Goal: Information Seeking & Learning: Learn about a topic

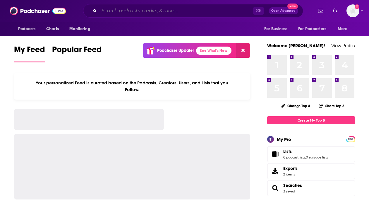
click at [152, 11] on input "Search podcasts, credits, & more..." at bounding box center [176, 10] width 154 height 9
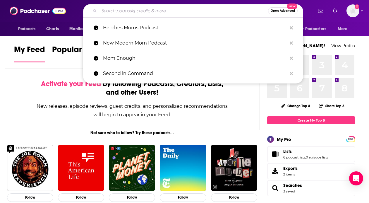
paste input "Additional Podcasts NPR: LifeKit About: “Raising awesome kids takes help. NPR’s…"
type input "Additional Podcasts NPR: LifeKit About: “Raising awesome kids takes help. NPR’s…"
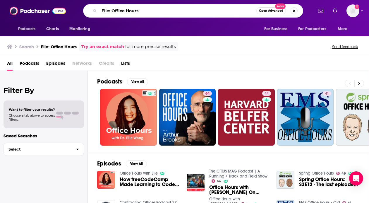
drag, startPoint x: 167, startPoint y: 10, endPoint x: 109, endPoint y: 11, distance: 58.3
click at [109, 11] on input "Elle: Office Hours" at bounding box center [177, 10] width 157 height 9
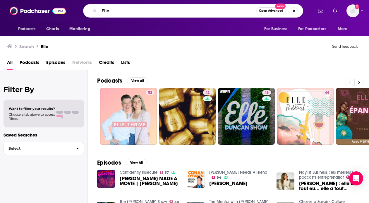
drag, startPoint x: 121, startPoint y: 10, endPoint x: 64, endPoint y: 10, distance: 56.2
click at [64, 10] on div "Podcasts Charts Monitoring Elle Open Advanced New For Business For Podcasters M…" at bounding box center [184, 11] width 369 height 22
type input "office hours with elle"
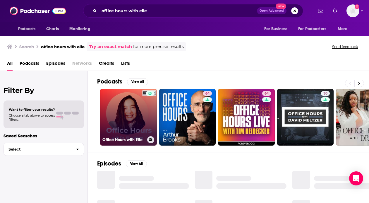
click at [113, 110] on link "Office Hours with Elle" at bounding box center [128, 117] width 57 height 57
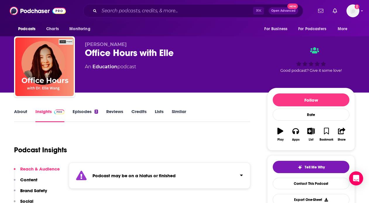
scroll to position [5, 0]
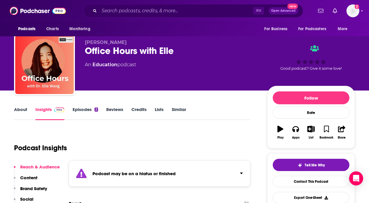
click at [21, 111] on link "About" at bounding box center [20, 113] width 13 height 13
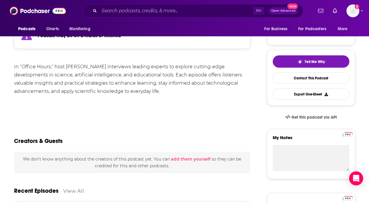
scroll to position [52, 0]
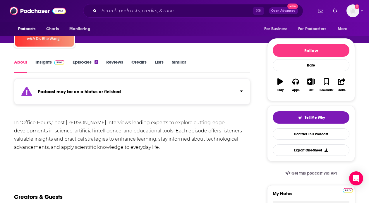
click at [91, 63] on link "Episodes 2" at bounding box center [85, 65] width 25 height 13
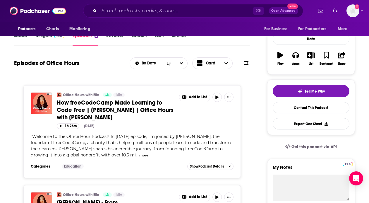
scroll to position [81, 0]
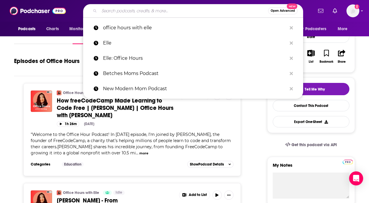
click at [135, 11] on input "Search podcasts, credits, & more..." at bounding box center [183, 10] width 169 height 9
paste input "How She Does It"
type input "How She Does It"
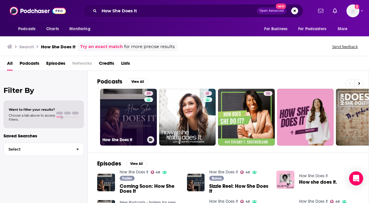
click at [140, 113] on link "49 How She Does It" at bounding box center [128, 117] width 57 height 57
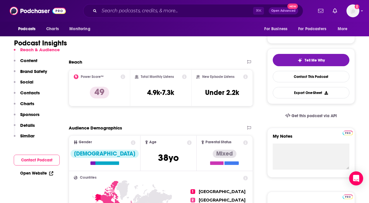
scroll to position [110, 0]
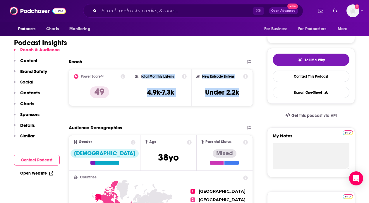
copy div "otal Monthly Listens 4.9k-7.3k New Episode Listens Under 2.2k"
drag, startPoint x: 142, startPoint y: 74, endPoint x: 246, endPoint y: 106, distance: 108.7
click at [246, 106] on div "Reach Power Score™ 49 Total Monthly Listens 4.9k-7.3k New Episode Listens Under…" at bounding box center [161, 85] width 184 height 52
